Goal: Task Accomplishment & Management: Complete application form

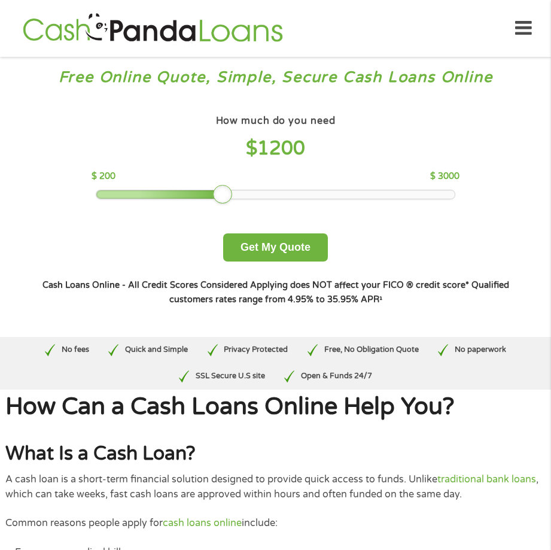
drag, startPoint x: 194, startPoint y: 196, endPoint x: 218, endPoint y: 194, distance: 23.4
click at [218, 194] on div at bounding box center [222, 194] width 19 height 19
click at [268, 248] on button "Get My Quote" at bounding box center [275, 247] width 105 height 28
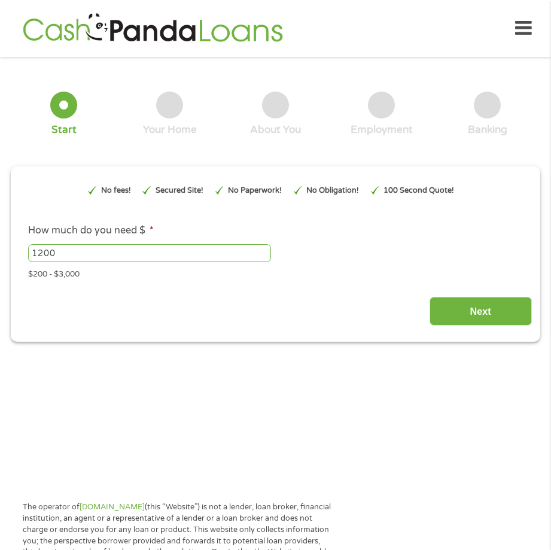
type input "EAIaIQobChMIkoncwIjSjwMVRC3UAR0TzhvREAAYAiAAEgLt9fD_BwE"
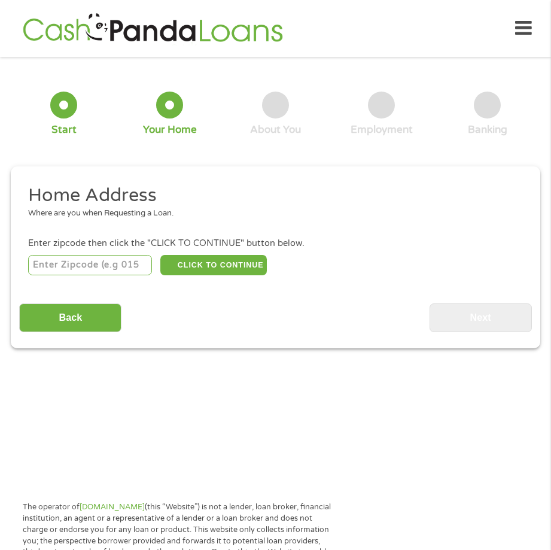
scroll to position [6, 0]
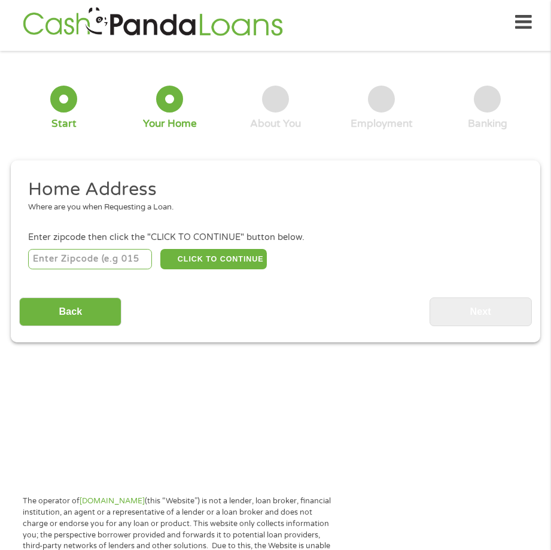
click at [151, 254] on input "number" at bounding box center [90, 259] width 124 height 20
type input "78577"
click at [221, 259] on button "CLICK TO CONTINUE" at bounding box center [213, 259] width 107 height 20
type input "78577"
type input "[PERSON_NAME]"
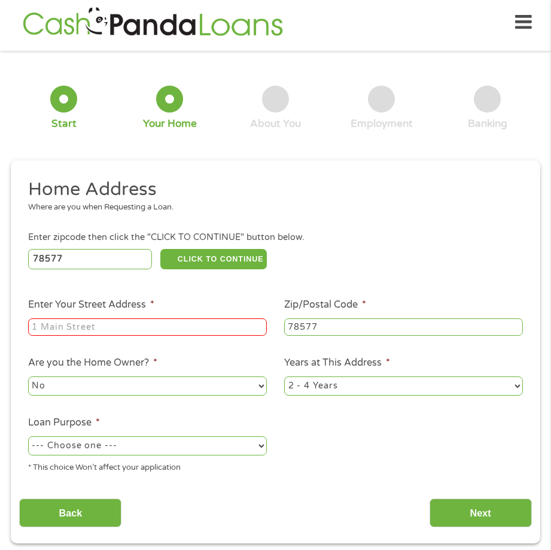
click at [67, 329] on input "Enter Your Street Address *" at bounding box center [147, 327] width 239 height 18
type input "[STREET_ADDRESS]"
click at [259, 390] on select "No Yes" at bounding box center [147, 385] width 239 height 19
select select "yes"
click at [28, 376] on select "No Yes" at bounding box center [147, 385] width 239 height 19
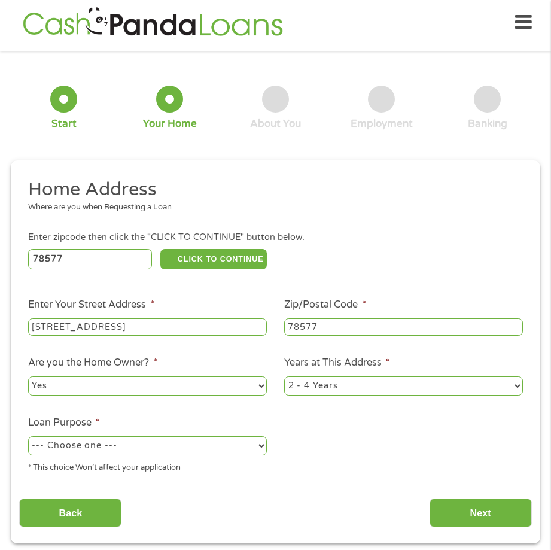
click at [257, 446] on select "--- Choose one --- Pay Bills Debt Consolidation Home Improvement Major Purchase…" at bounding box center [147, 445] width 239 height 19
select select "shorttermcash"
click at [28, 436] on select "--- Choose one --- Pay Bills Debt Consolidation Home Improvement Major Purchase…" at bounding box center [147, 445] width 239 height 19
click at [486, 515] on input "Next" at bounding box center [481, 513] width 102 height 29
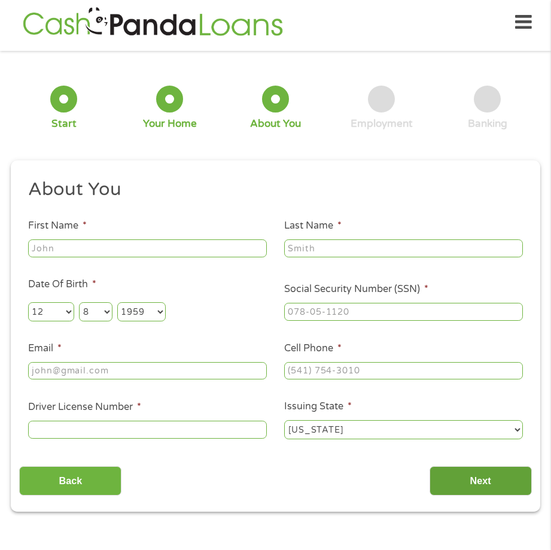
click at [481, 482] on input "Next" at bounding box center [481, 480] width 102 height 29
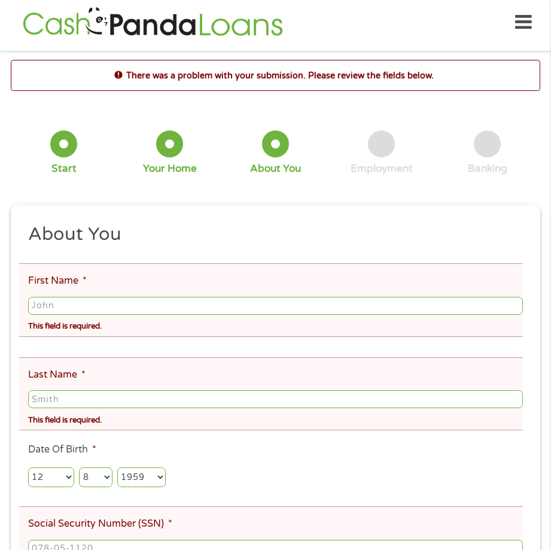
click at [71, 312] on input "First Name *" at bounding box center [275, 306] width 495 height 18
type input "[PERSON_NAME]"
type input "handy"
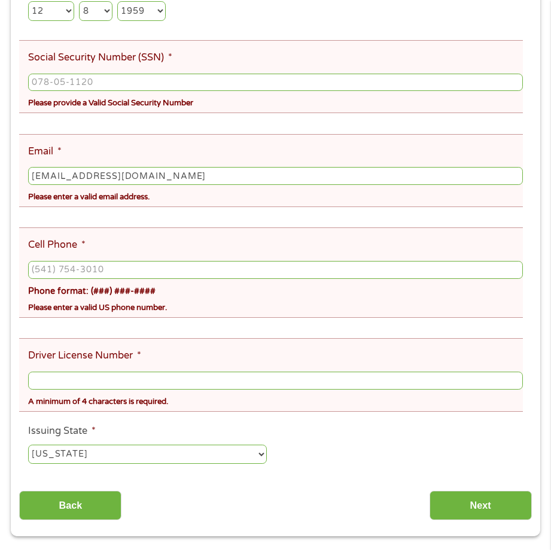
scroll to position [477, 0]
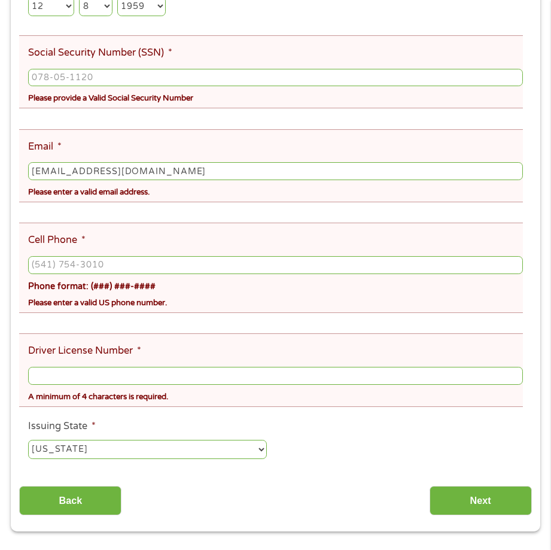
click at [204, 162] on input "[EMAIL_ADDRESS][DOMAIN_NAME]" at bounding box center [275, 171] width 495 height 18
type input "[EMAIL_ADDRESS][DOMAIN_NAME]"
type input "[PHONE_NUMBER]"
type input "[EMAIL_ADDRESS][DOMAIN_NAME]"
click at [104, 296] on ul "About You This field is hidden when viewing the form Title * --- Choose one ---…" at bounding box center [275, 111] width 512 height 718
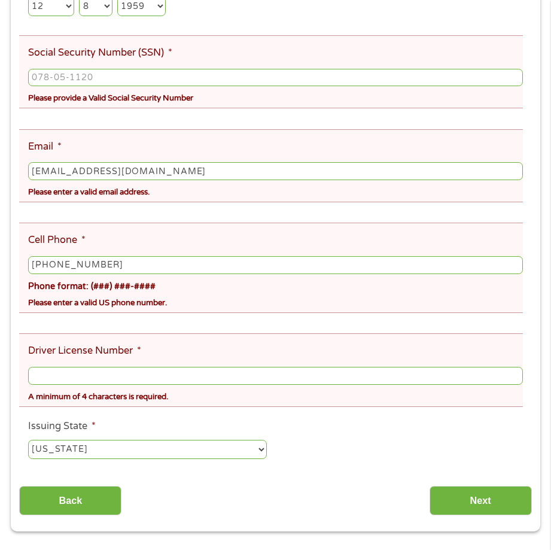
click at [106, 256] on input "[PHONE_NUMBER]" at bounding box center [275, 265] width 495 height 18
type input "[PHONE_NUMBER]"
click at [71, 367] on input "Driver License Number *" at bounding box center [275, 376] width 495 height 18
click at [139, 290] on ul "About You This field is hidden when viewing the form Title * --- Choose one ---…" at bounding box center [275, 111] width 512 height 718
click at [95, 367] on input "Driver License Number *" at bounding box center [275, 376] width 495 height 18
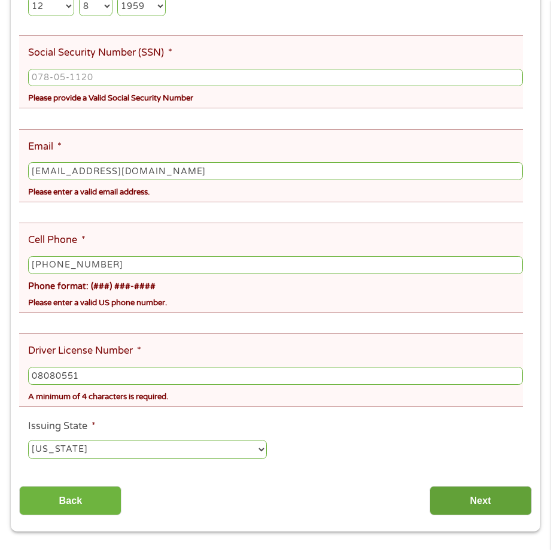
type input "08080551"
click at [461, 486] on input "Next" at bounding box center [481, 500] width 102 height 29
click at [92, 69] on input "___-__-____" at bounding box center [275, 78] width 495 height 18
type input "459-23-6847"
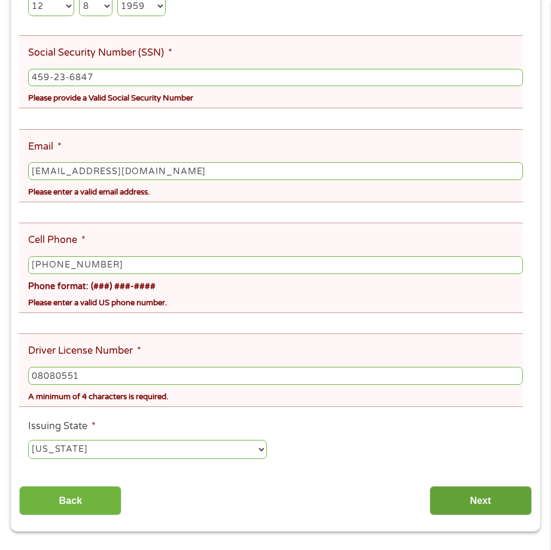
click at [461, 486] on input "Next" at bounding box center [481, 500] width 102 height 29
click at [466, 256] on input "[PHONE_NUMBER]" at bounding box center [275, 265] width 495 height 18
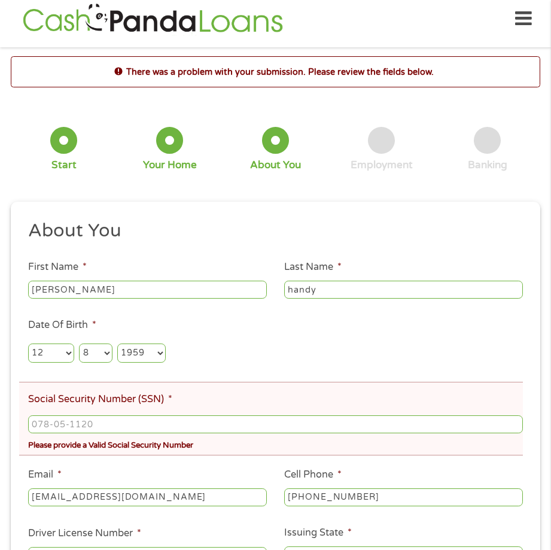
scroll to position [6, 0]
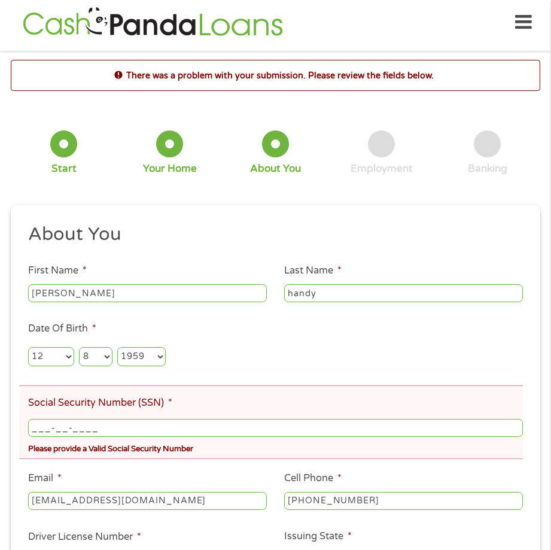
click at [114, 425] on input "___-__-____" at bounding box center [275, 428] width 495 height 18
type input "459-23-6847"
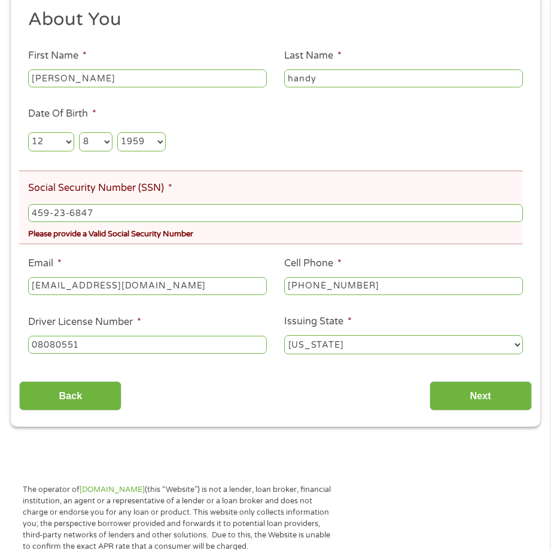
scroll to position [236, 0]
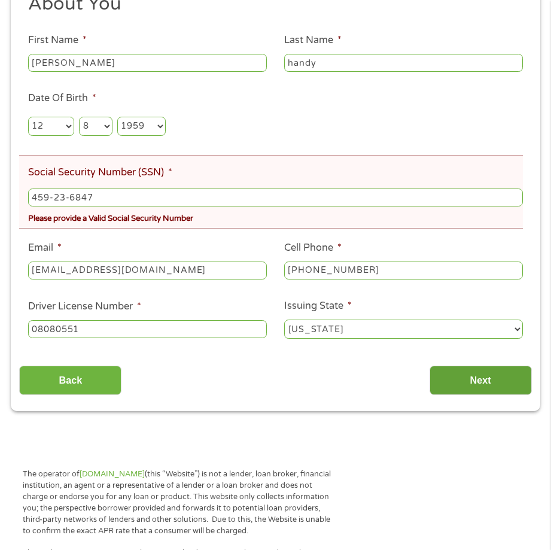
click at [476, 375] on input "Next" at bounding box center [481, 380] width 102 height 29
click at [98, 199] on input "459-23-6847" at bounding box center [275, 198] width 495 height 18
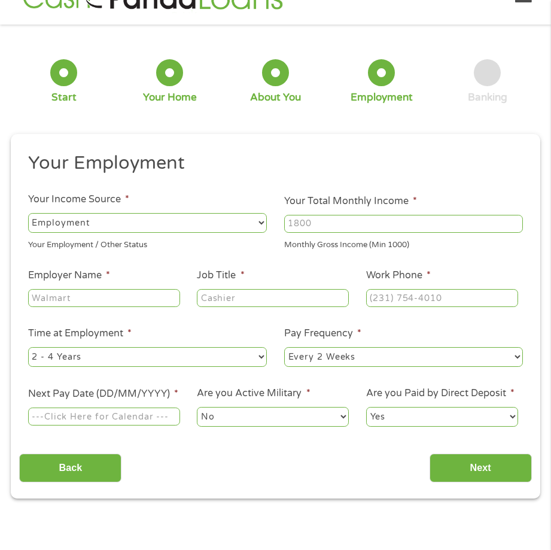
scroll to position [6, 0]
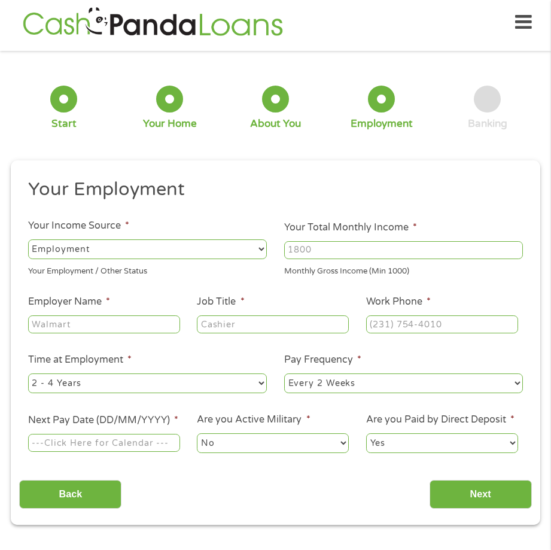
click at [120, 242] on select "--- Choose one --- Employment [DEMOGRAPHIC_DATA] Benefits" at bounding box center [147, 248] width 239 height 19
click at [28, 239] on select "--- Choose one --- Employment [DEMOGRAPHIC_DATA] Benefits" at bounding box center [147, 248] width 239 height 19
click at [348, 251] on input "Your Total Monthly Income *" at bounding box center [403, 250] width 239 height 18
type input "4200"
click at [113, 323] on input "Employer Name *" at bounding box center [104, 324] width 152 height 18
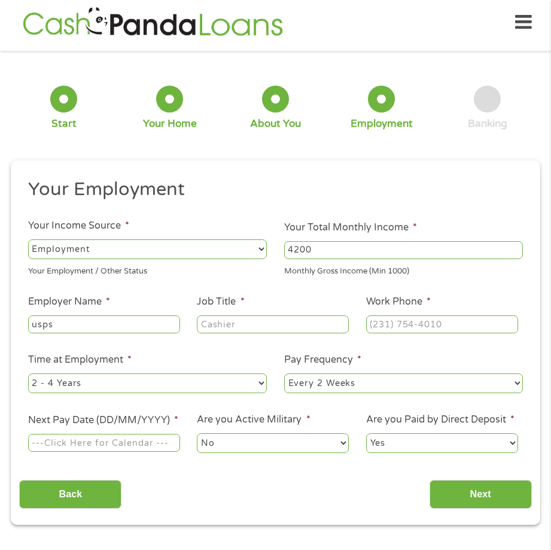
type input "usps"
click at [232, 323] on input "Job Title *" at bounding box center [273, 324] width 152 height 18
type input "clerk"
click at [476, 329] on input "(___) ___-____" at bounding box center [442, 324] width 152 height 18
type input "[PHONE_NUMBER]"
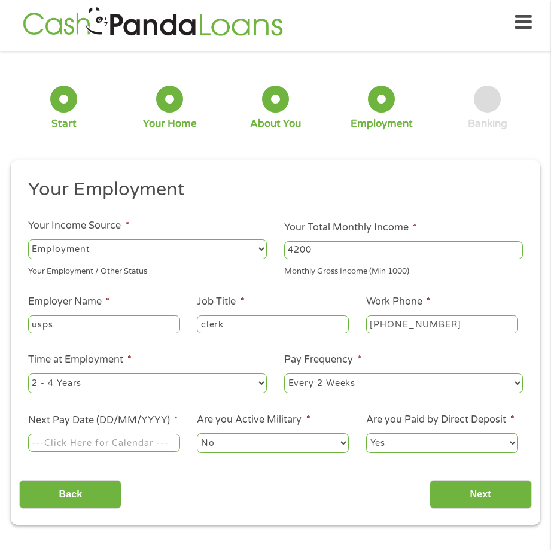
click at [259, 390] on select "--- Choose one --- 1 Year or less 1 - 2 Years 2 - 4 Years Over 4 Years" at bounding box center [147, 382] width 239 height 19
select select "60months"
click at [28, 373] on select "--- Choose one --- 1 Year or less 1 - 2 Years 2 - 4 Years Over 4 Years" at bounding box center [147, 382] width 239 height 19
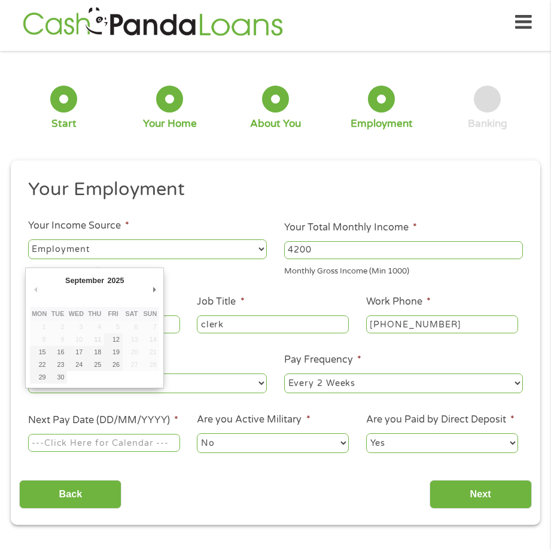
click at [158, 445] on input "Next Pay Date (DD/MM/YYYY) *" at bounding box center [104, 443] width 152 height 18
click at [89, 445] on input "Next Pay Date (DD/MM/YYYY) *" at bounding box center [104, 443] width 152 height 18
click at [169, 449] on input "Next Pay Date (DD/MM/YYYY) *" at bounding box center [104, 443] width 152 height 18
type input "[DATE]"
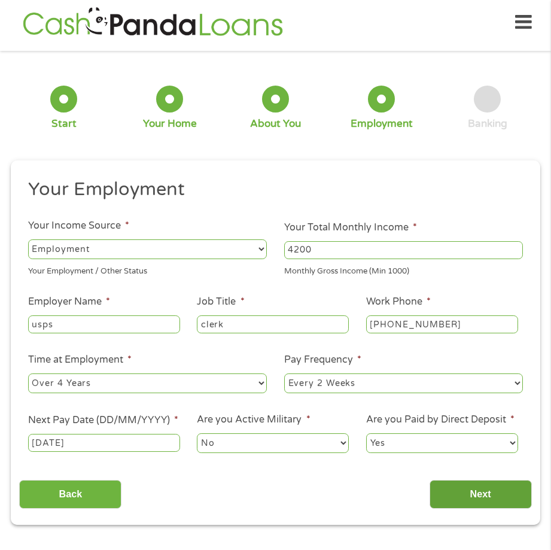
click at [482, 491] on input "Next" at bounding box center [481, 494] width 102 height 29
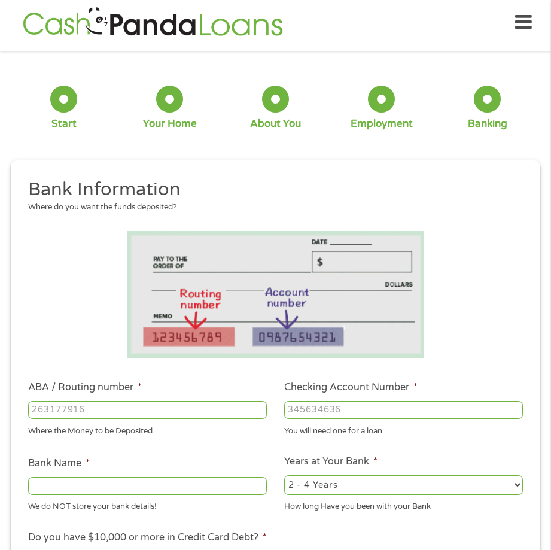
click at [106, 409] on input "ABA / Routing number *" at bounding box center [147, 410] width 239 height 18
type input "111900659"
type input "[PERSON_NAME] FARGO BANK"
type input "111900659"
click at [355, 411] on input "Checking Account Number *" at bounding box center [403, 410] width 239 height 18
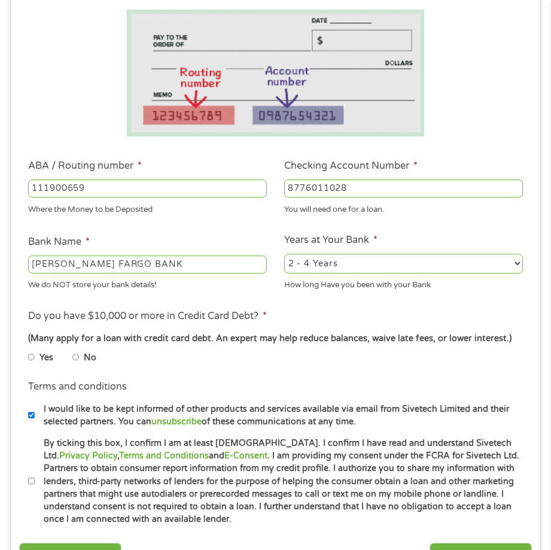
scroll to position [387, 0]
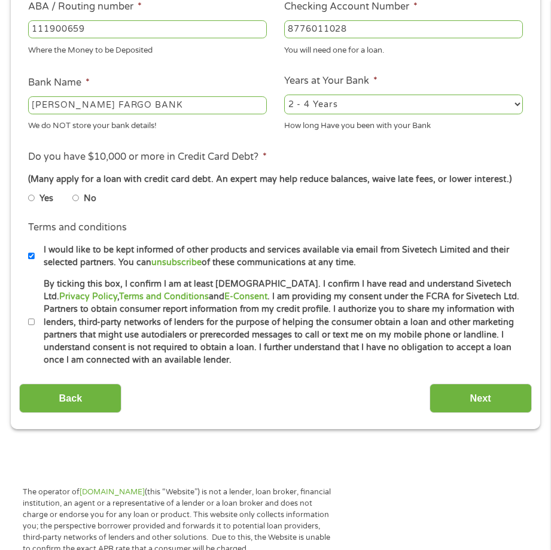
type input "8776011028"
click at [73, 203] on input "No" at bounding box center [75, 198] width 7 height 14
radio input "true"
click at [36, 323] on label "By ticking this box, I confirm I am at least [DEMOGRAPHIC_DATA]. I confirm I ha…" at bounding box center [282, 322] width 494 height 89
click at [35, 323] on input "By ticking this box, I confirm I am at least [DEMOGRAPHIC_DATA]. I confirm I ha…" at bounding box center [31, 322] width 7 height 14
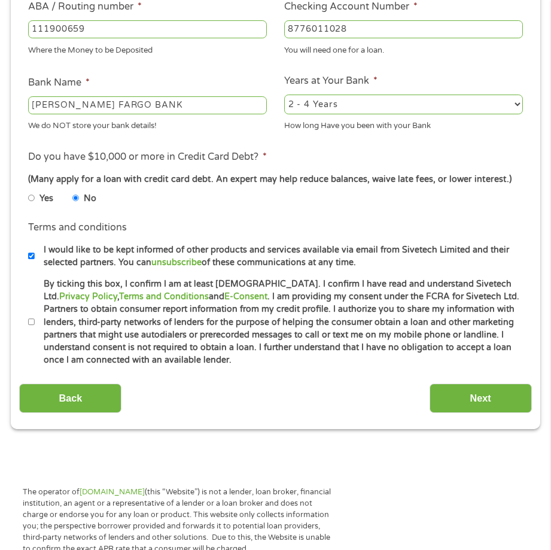
checkbox input "true"
drag, startPoint x: 512, startPoint y: 400, endPoint x: 500, endPoint y: 406, distance: 13.7
click at [511, 400] on input "Next" at bounding box center [481, 398] width 102 height 29
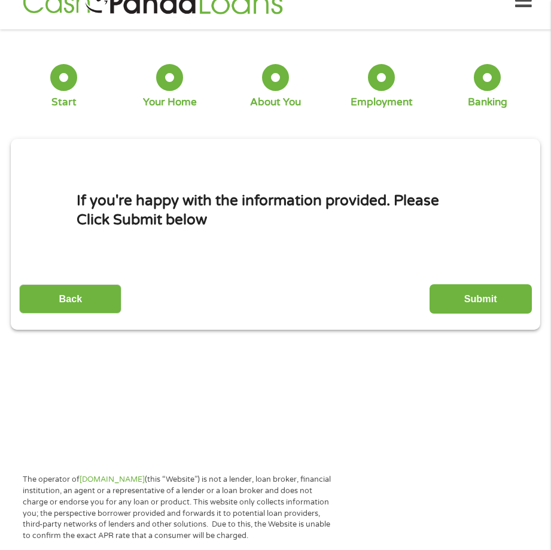
scroll to position [6, 0]
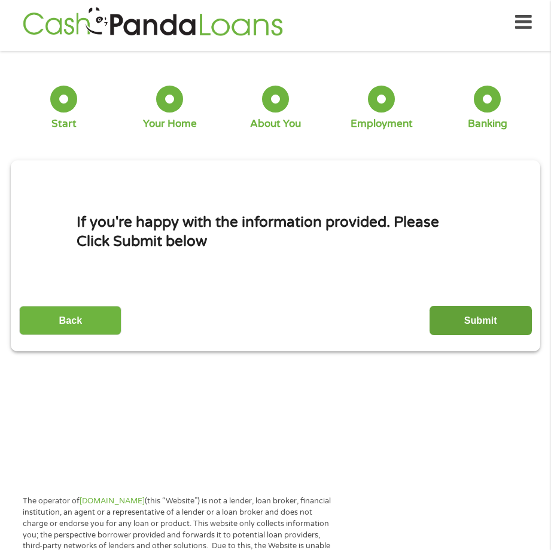
click at [467, 317] on input "Submit" at bounding box center [481, 320] width 102 height 29
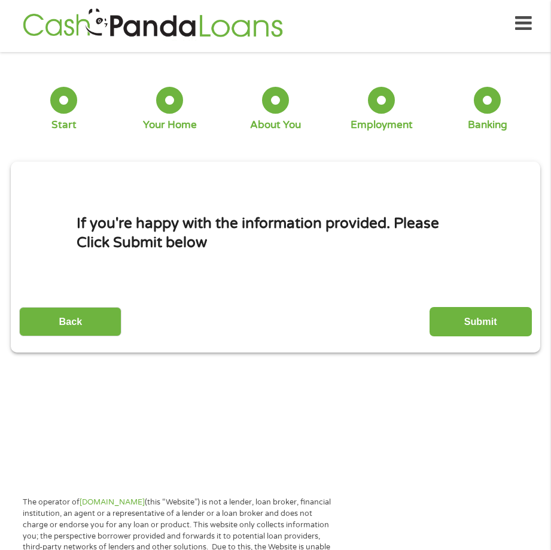
scroll to position [0, 0]
